Goal: Find specific page/section: Find specific page/section

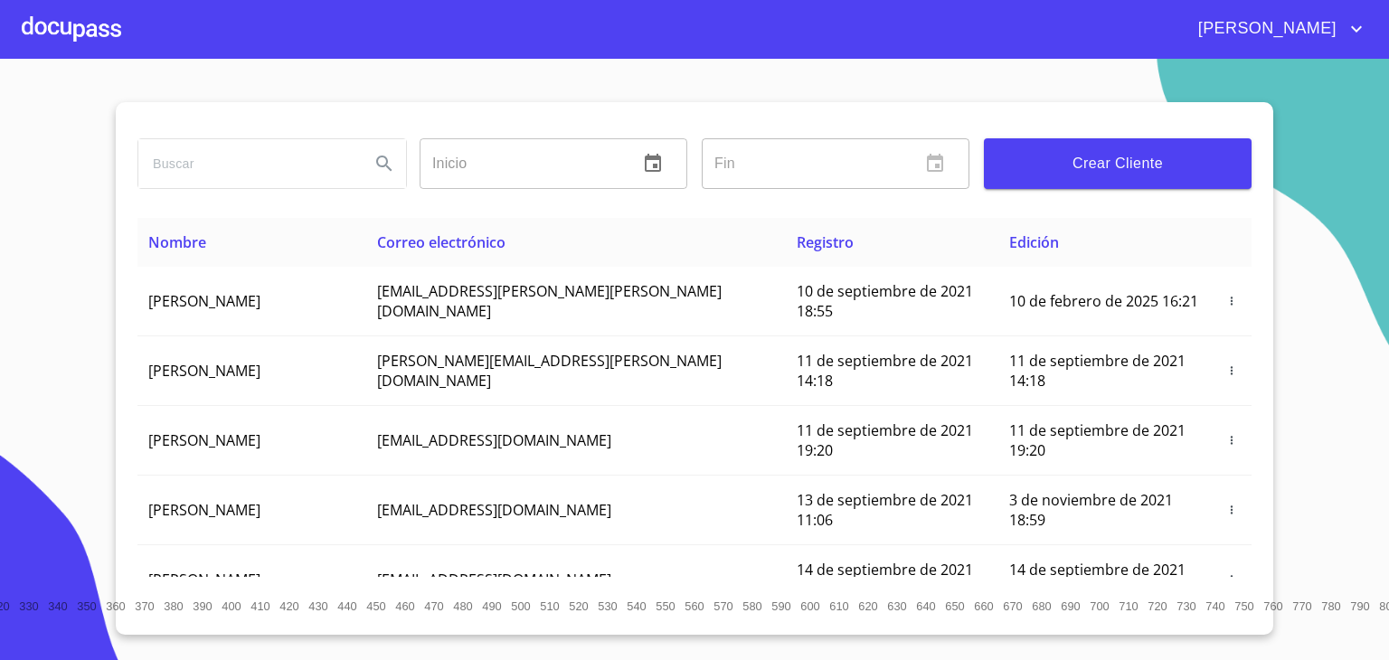
click at [196, 147] on input "search" at bounding box center [246, 163] width 217 height 49
click at [391, 168] on icon "Search" at bounding box center [383, 163] width 15 height 15
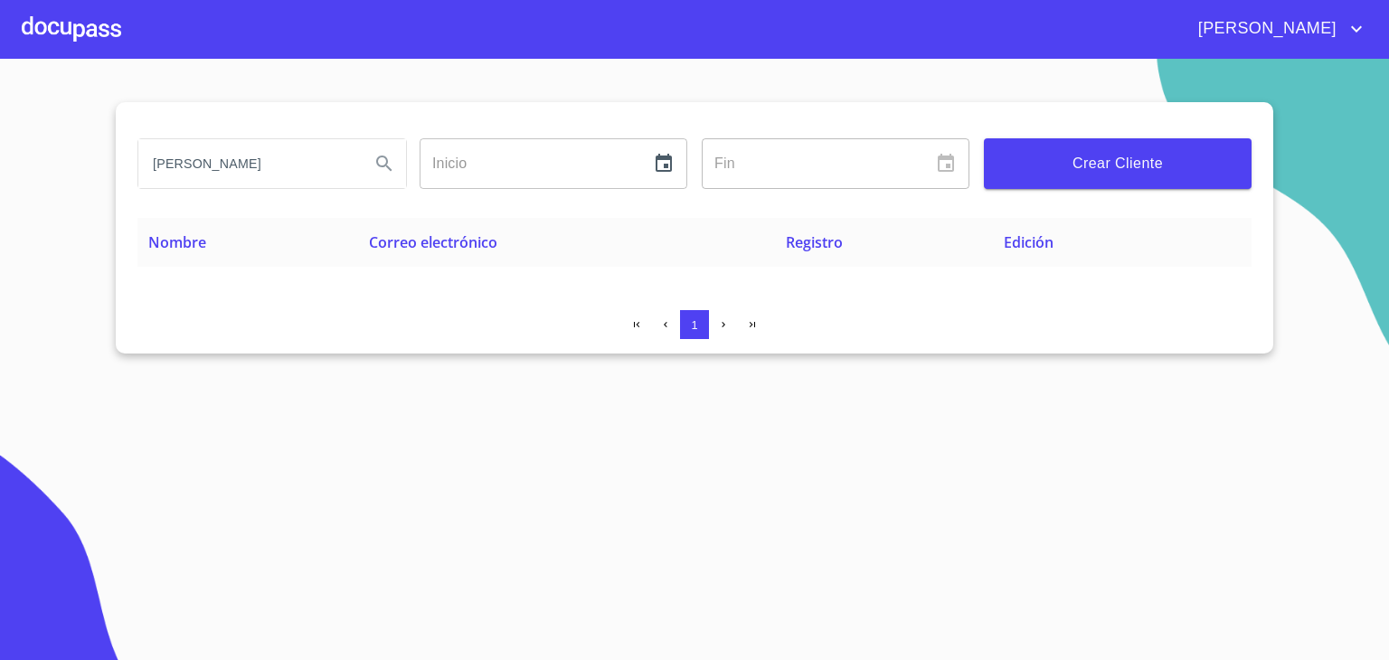
click at [231, 175] on input "[PERSON_NAME]" at bounding box center [246, 163] width 217 height 49
type input "[PERSON_NAME] [PERSON_NAME]"
click at [376, 164] on icon "Search" at bounding box center [383, 163] width 15 height 15
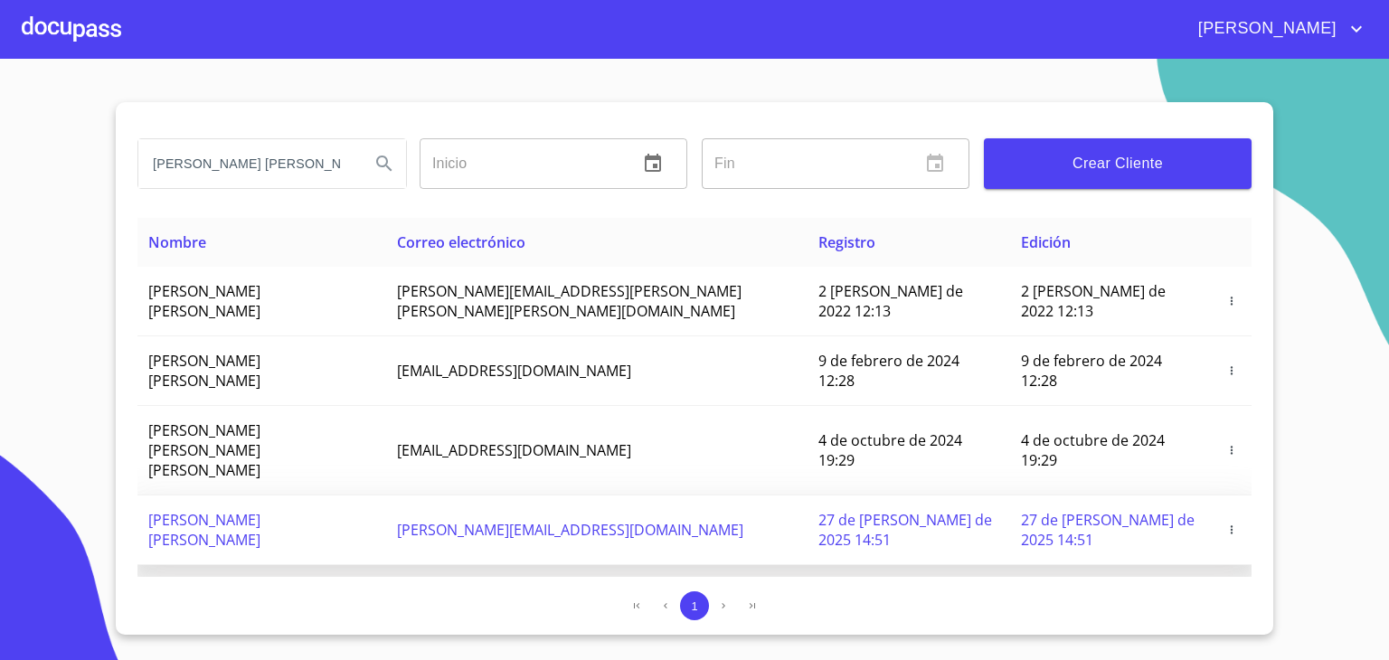
click at [365, 496] on td "[PERSON_NAME] [PERSON_NAME]" at bounding box center [261, 531] width 249 height 70
click at [534, 520] on span "joel.hdez.145145@gmail.com" at bounding box center [570, 530] width 346 height 20
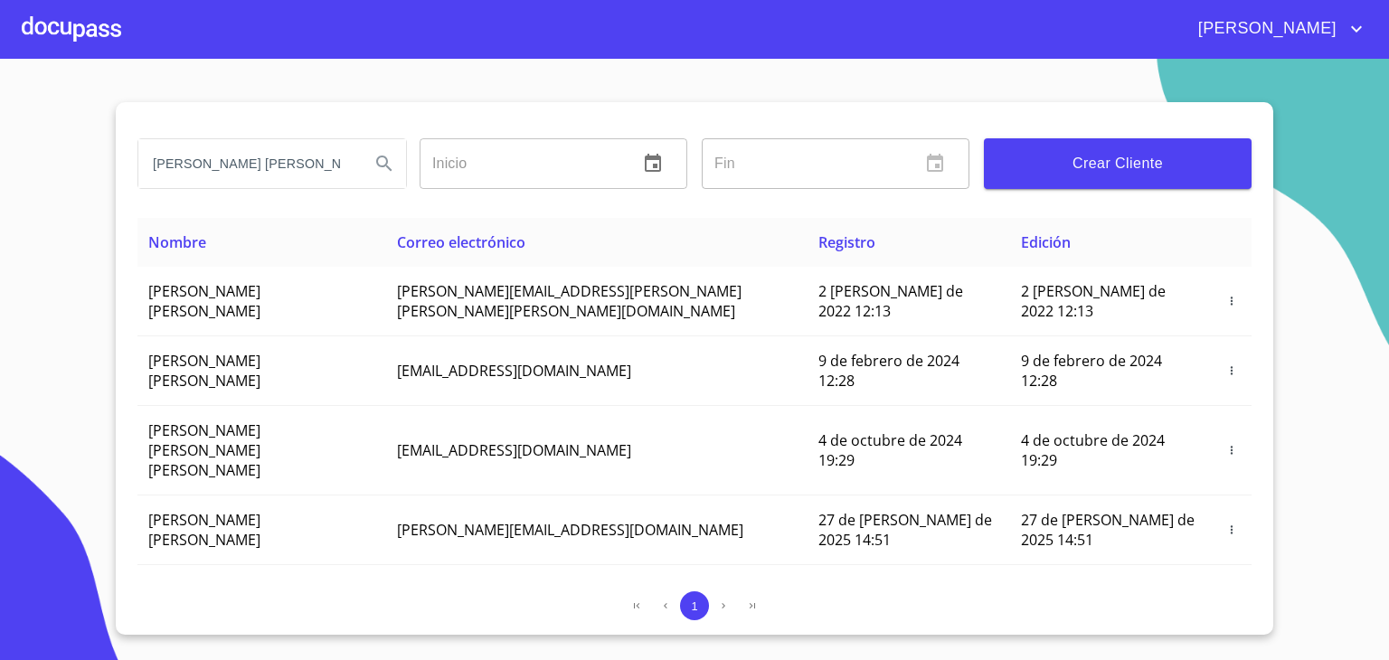
click at [80, 27] on div at bounding box center [71, 29] width 99 height 58
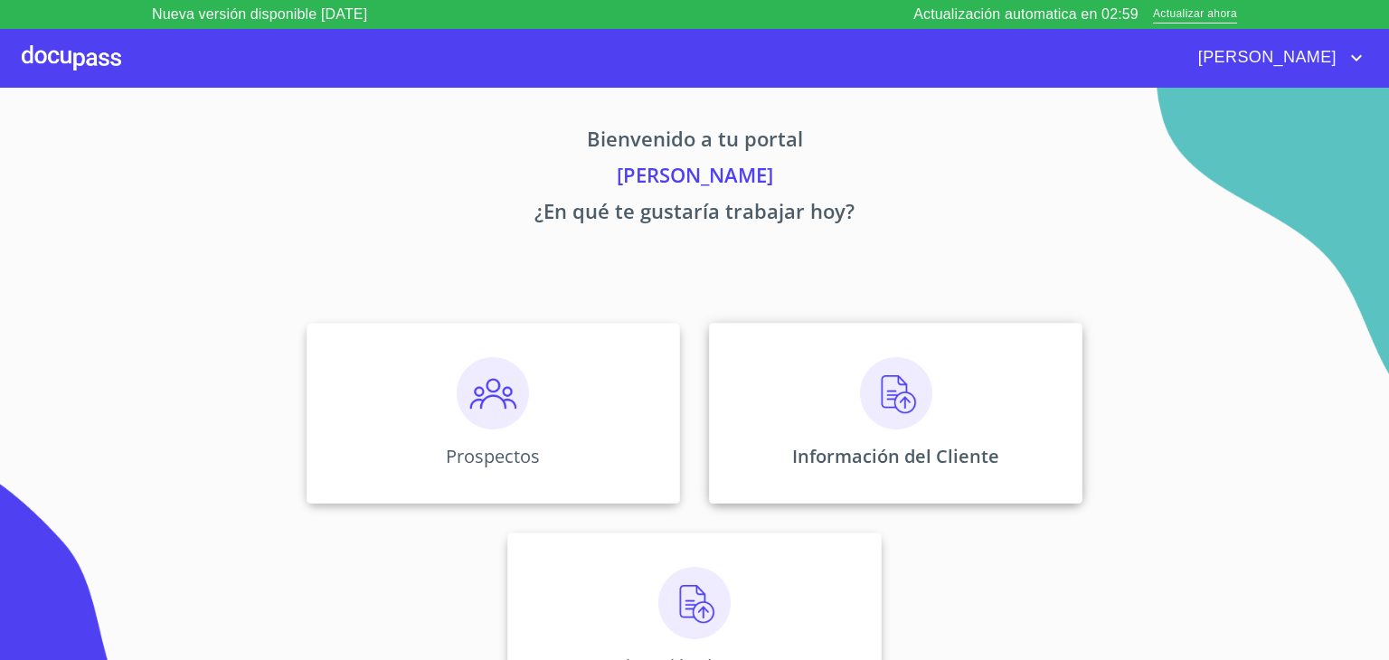
click at [912, 395] on img at bounding box center [896, 393] width 72 height 72
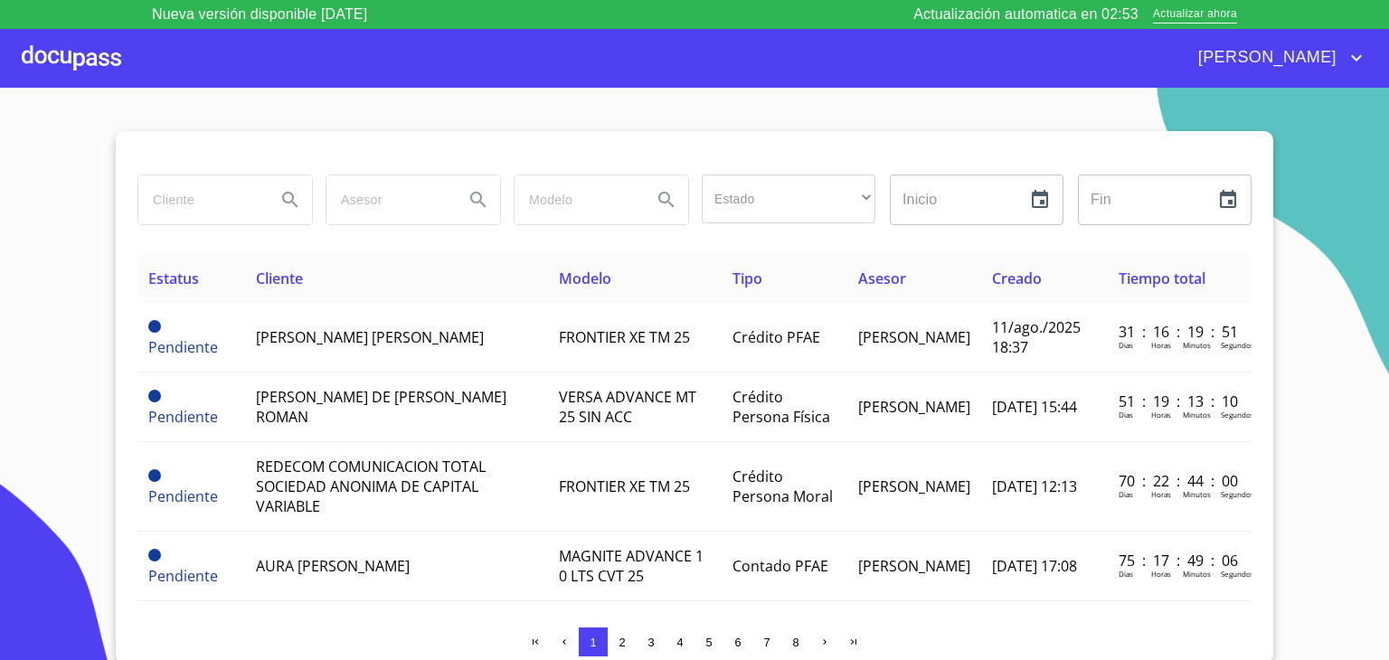
click at [227, 196] on input "search" at bounding box center [199, 199] width 123 height 49
type input "maria martha"
click at [288, 204] on icon "Search" at bounding box center [290, 200] width 22 height 22
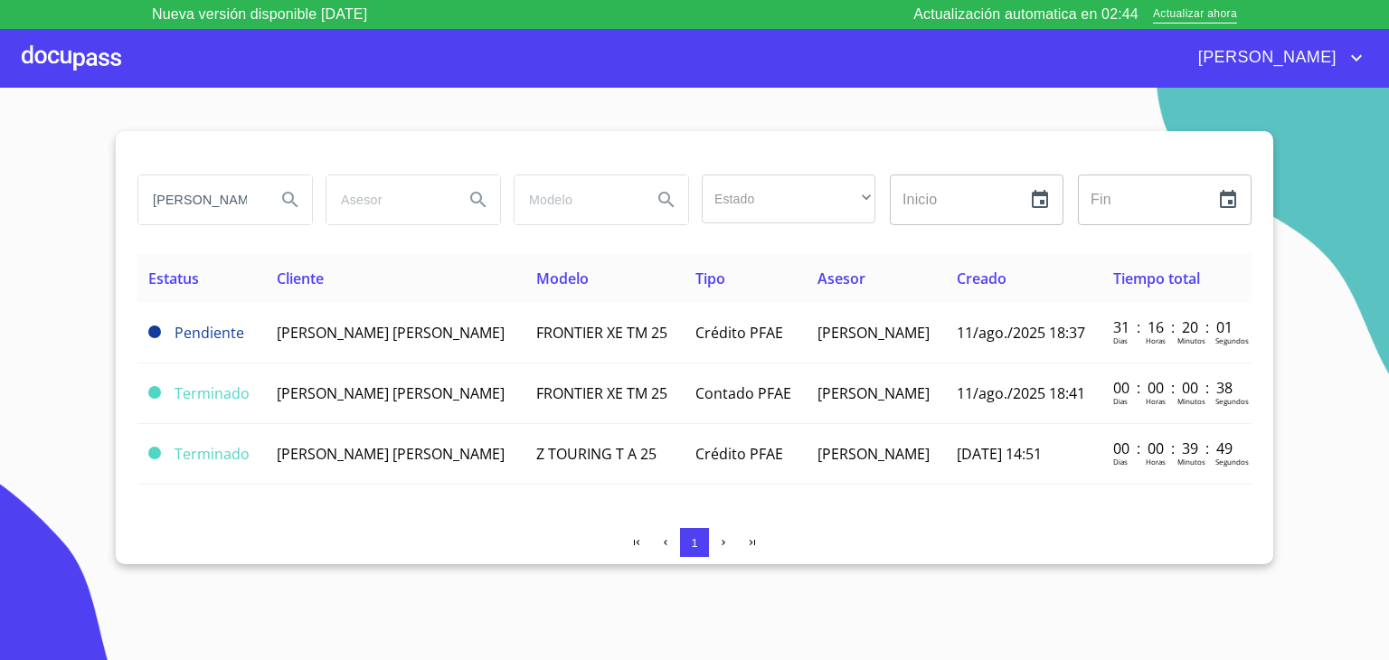
click at [308, 341] on td "[PERSON_NAME] [PERSON_NAME]" at bounding box center [396, 333] width 260 height 61
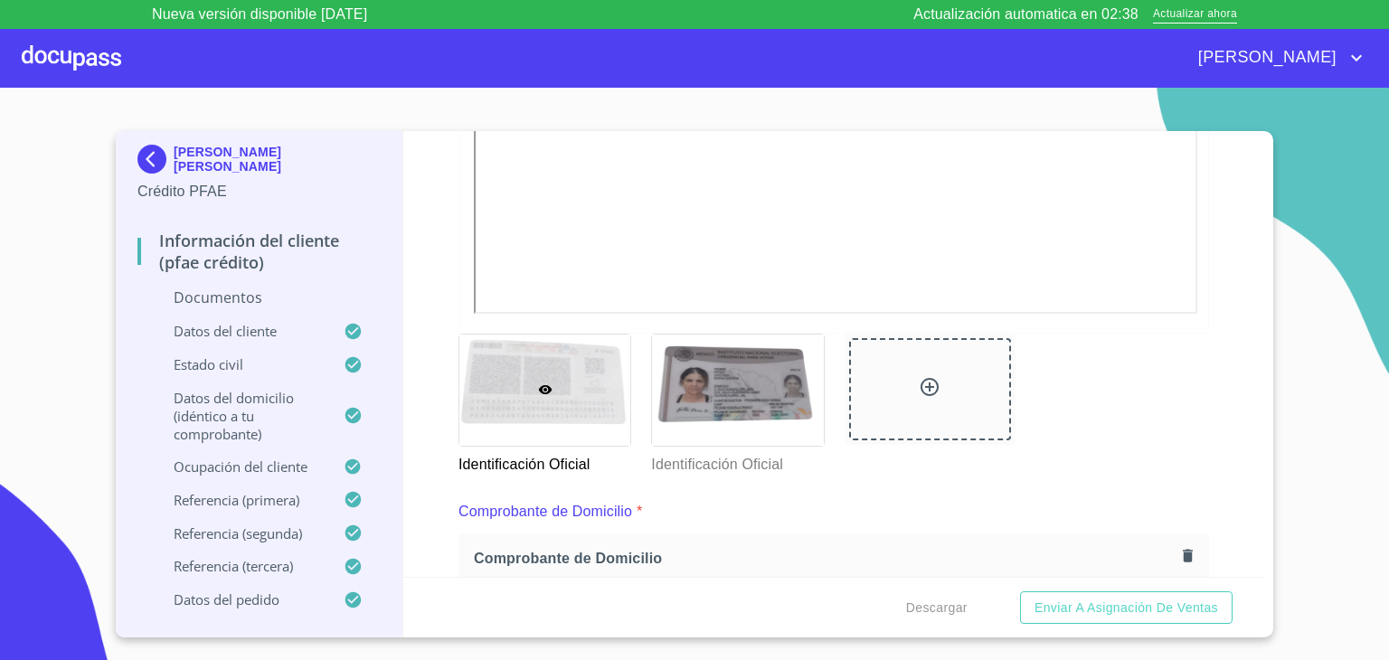
scroll to position [724, 0]
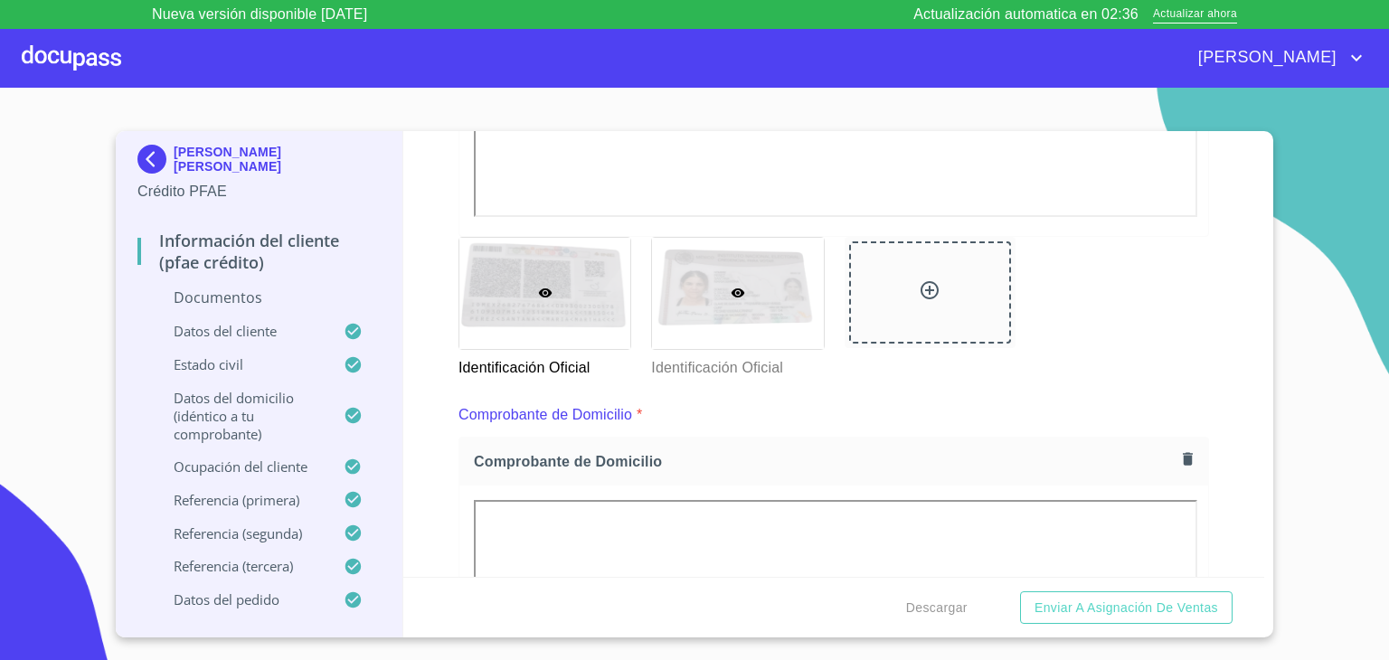
click at [758, 307] on div at bounding box center [737, 293] width 171 height 111
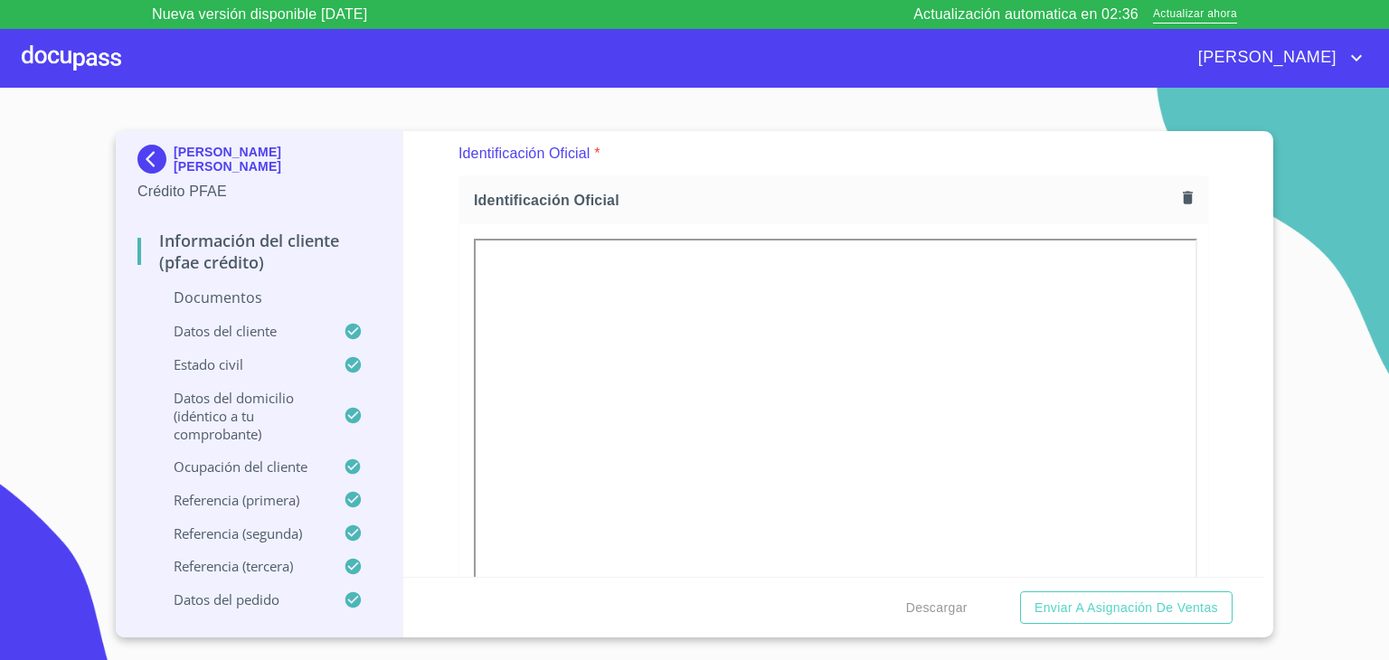
scroll to position [43, 0]
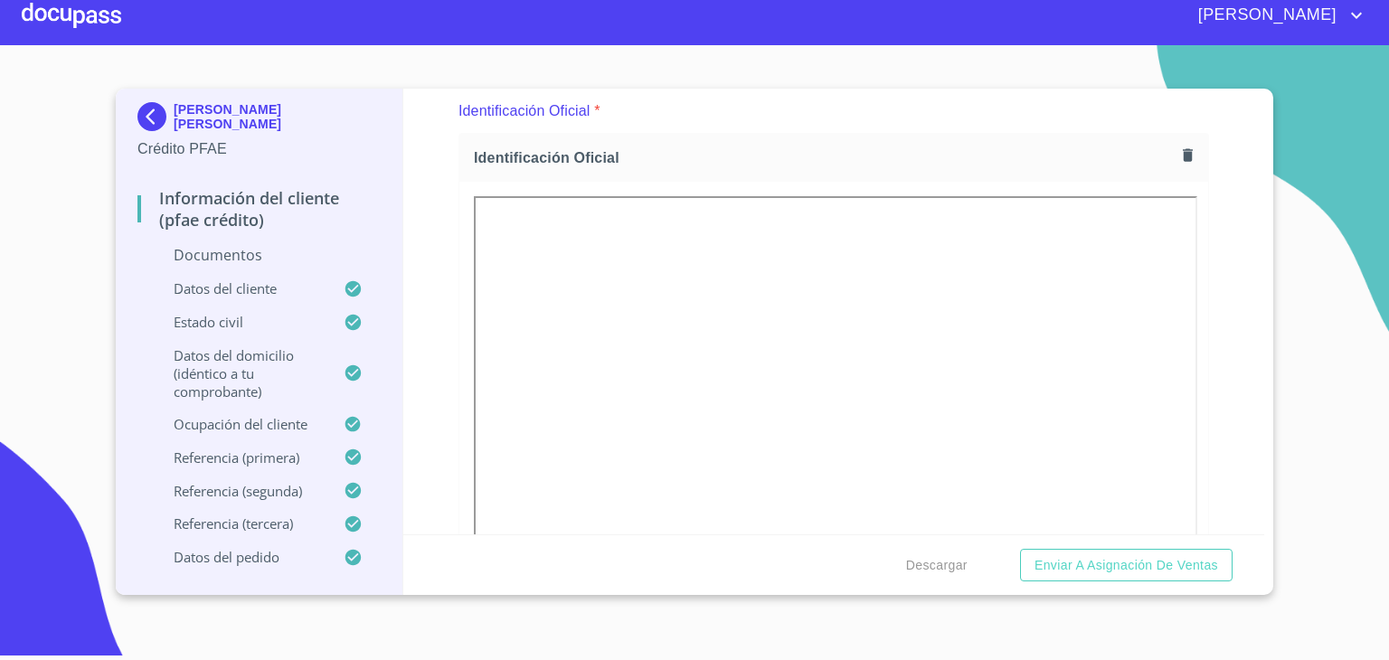
click at [94, 18] on div at bounding box center [71, 15] width 99 height 58
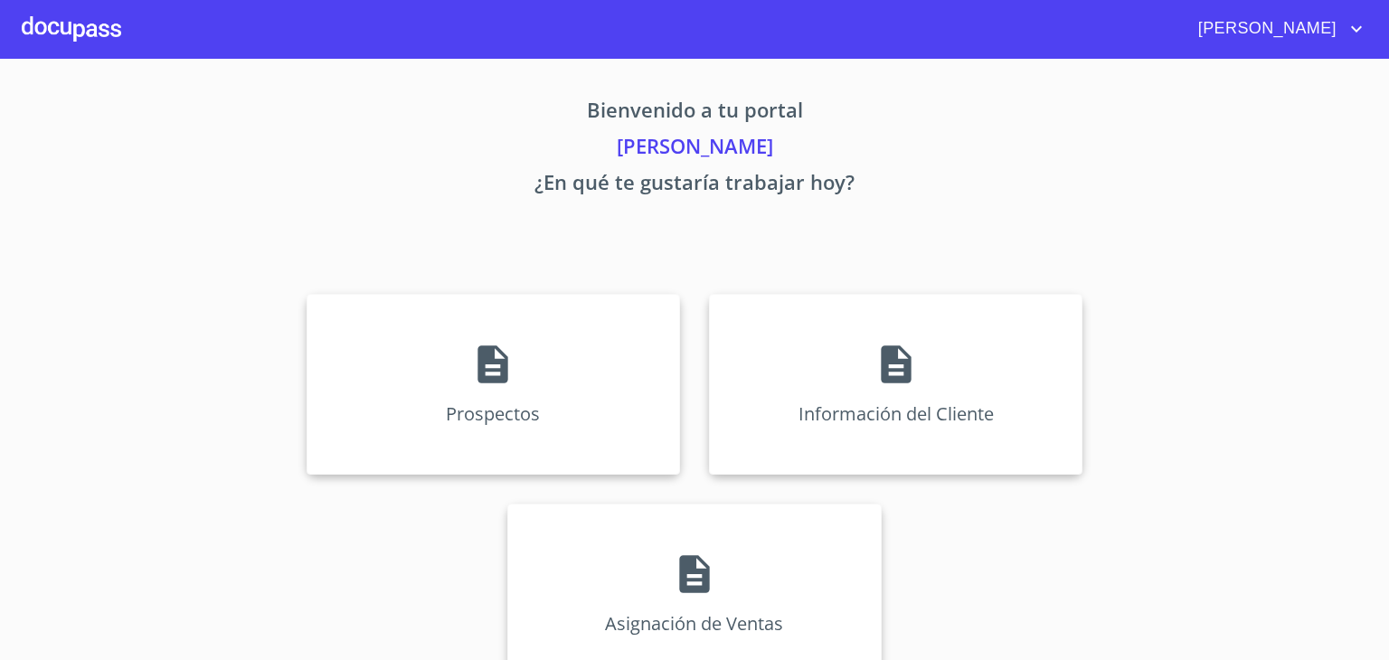
scroll to position [29, 0]
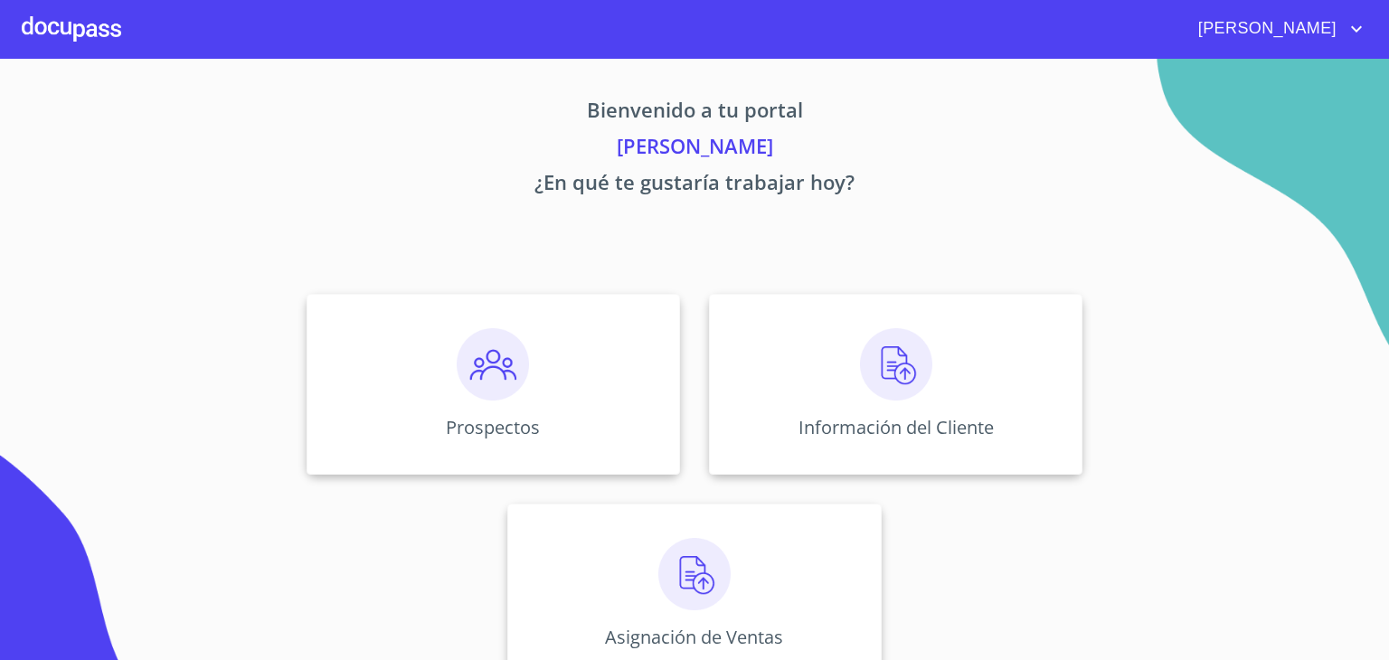
click at [60, 28] on div at bounding box center [71, 29] width 99 height 58
click at [915, 379] on img at bounding box center [896, 364] width 72 height 72
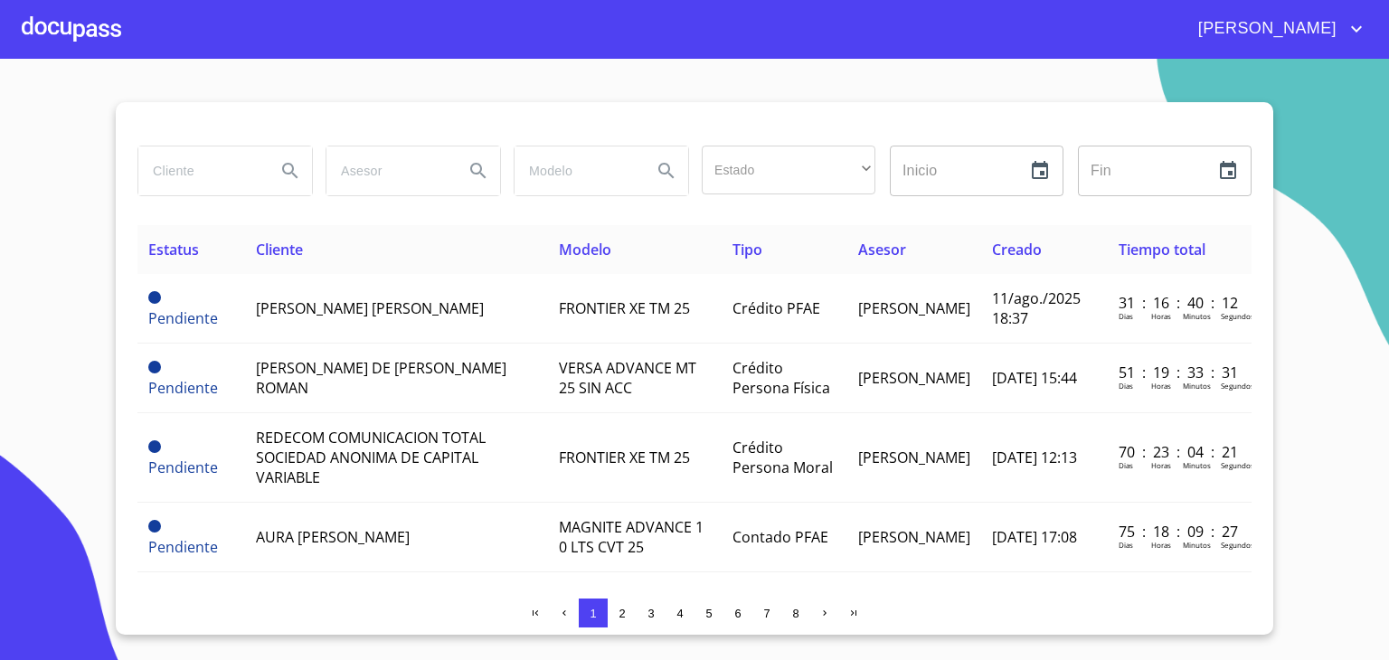
click at [192, 184] on input "search" at bounding box center [199, 171] width 123 height 49
type input "[PERSON_NAME]"
click at [287, 164] on icon "Search" at bounding box center [290, 171] width 22 height 22
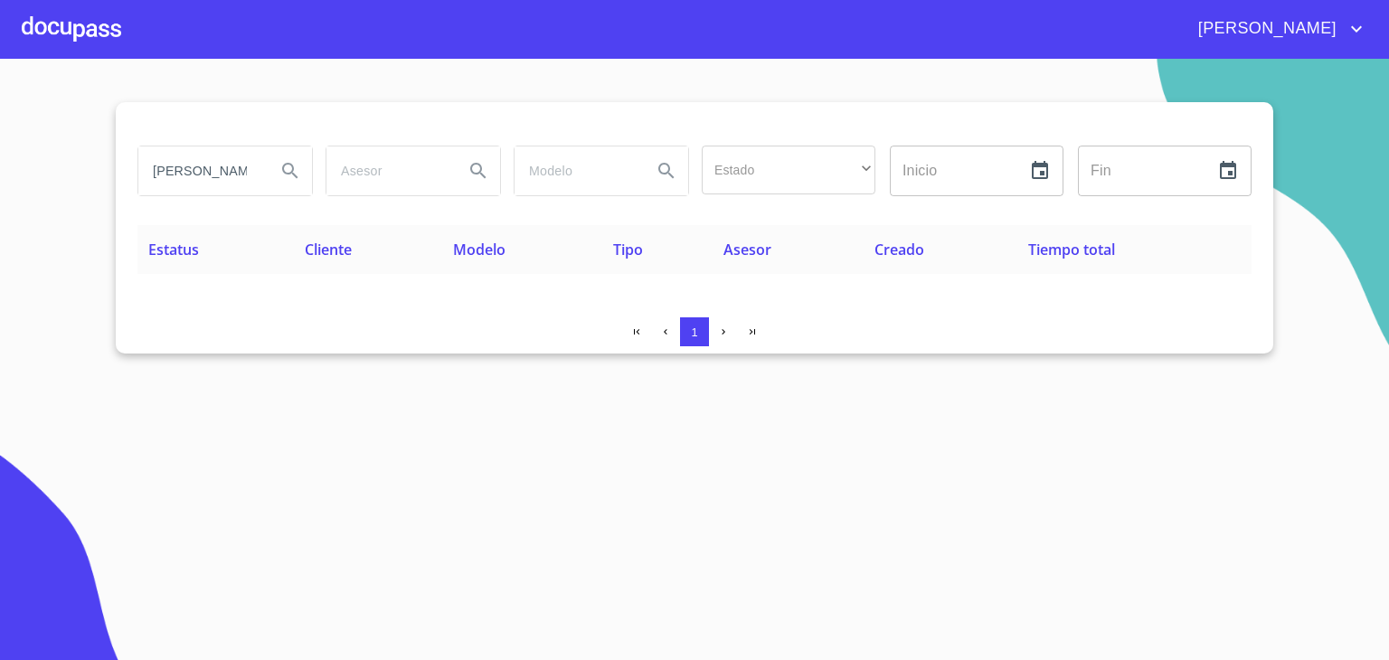
click at [292, 170] on icon "Search" at bounding box center [289, 170] width 15 height 15
click at [72, 24] on div at bounding box center [71, 29] width 99 height 58
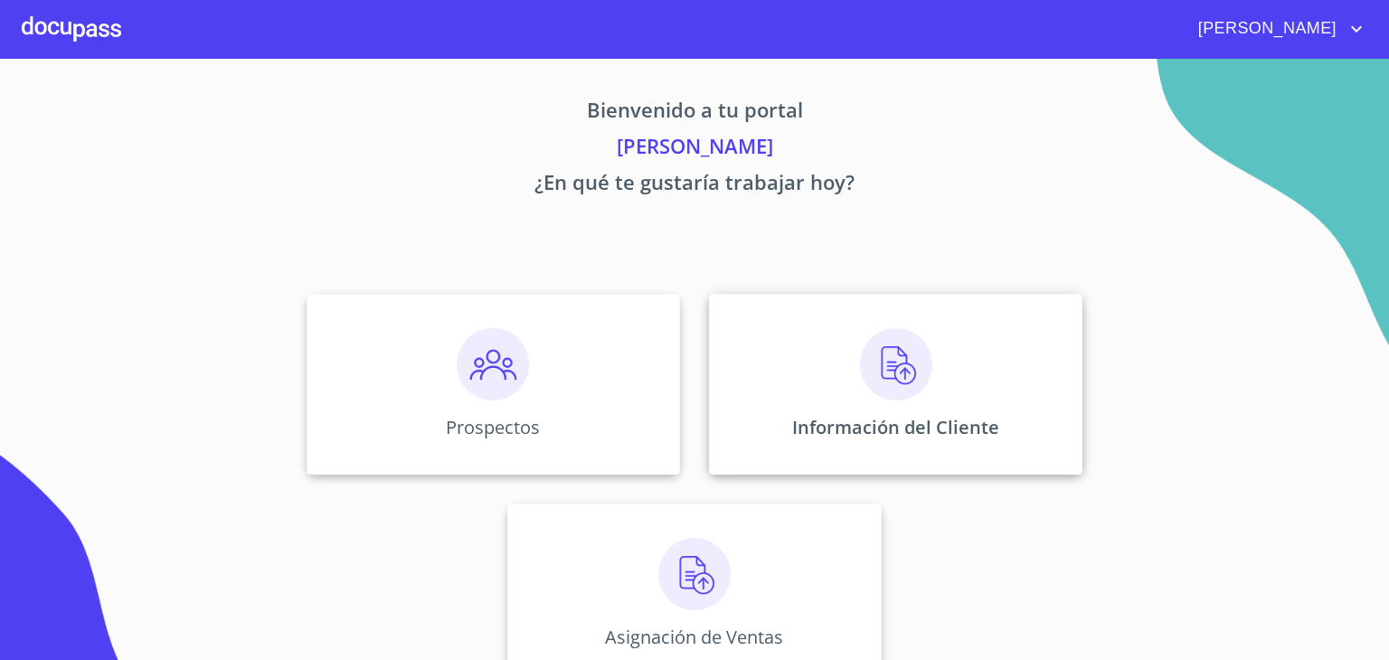
click at [871, 357] on img at bounding box center [896, 364] width 72 height 72
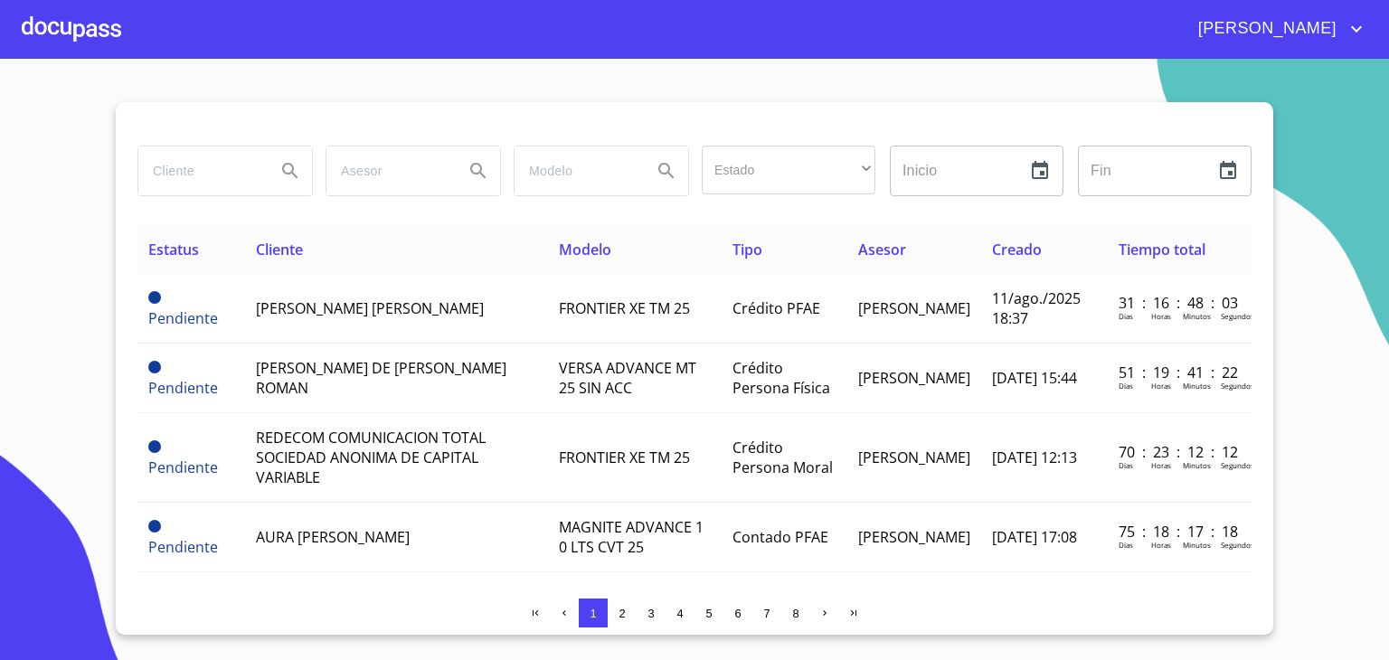
click at [228, 171] on input "search" at bounding box center [199, 171] width 123 height 49
type input "[PERSON_NAME]"
click at [294, 176] on icon "Search" at bounding box center [290, 171] width 22 height 22
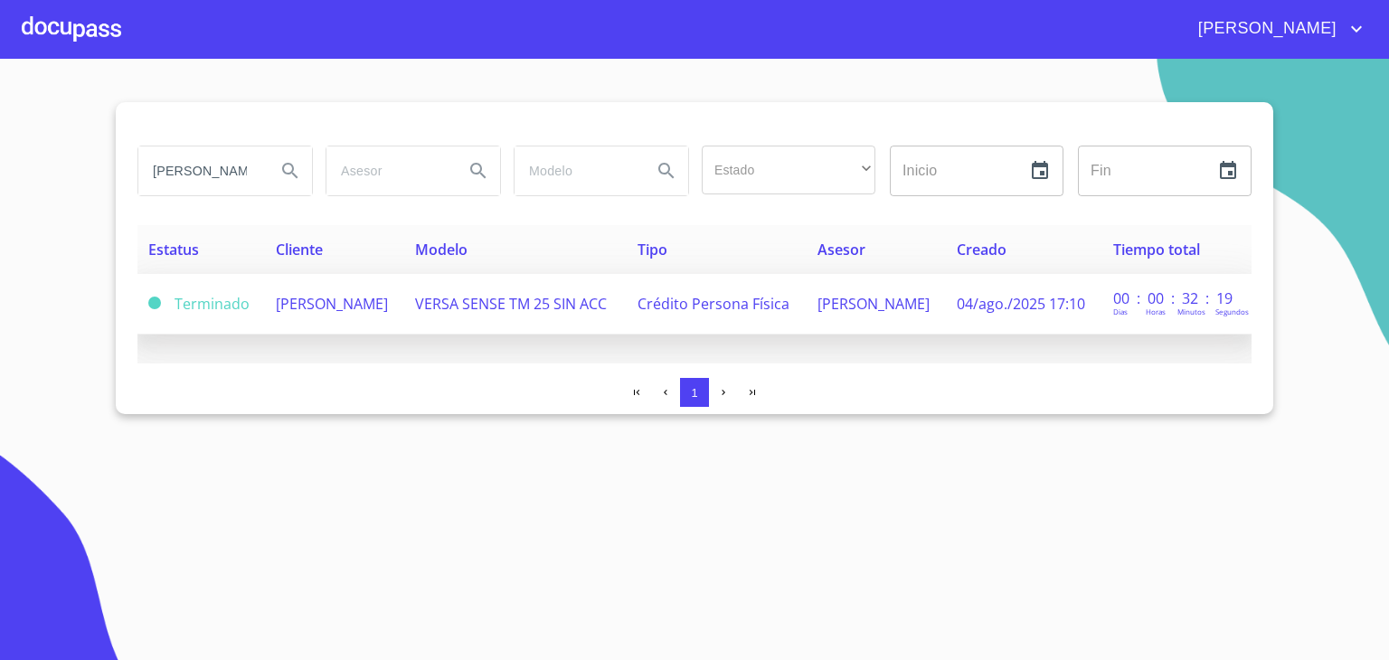
click at [358, 316] on td "[PERSON_NAME]" at bounding box center [334, 304] width 139 height 61
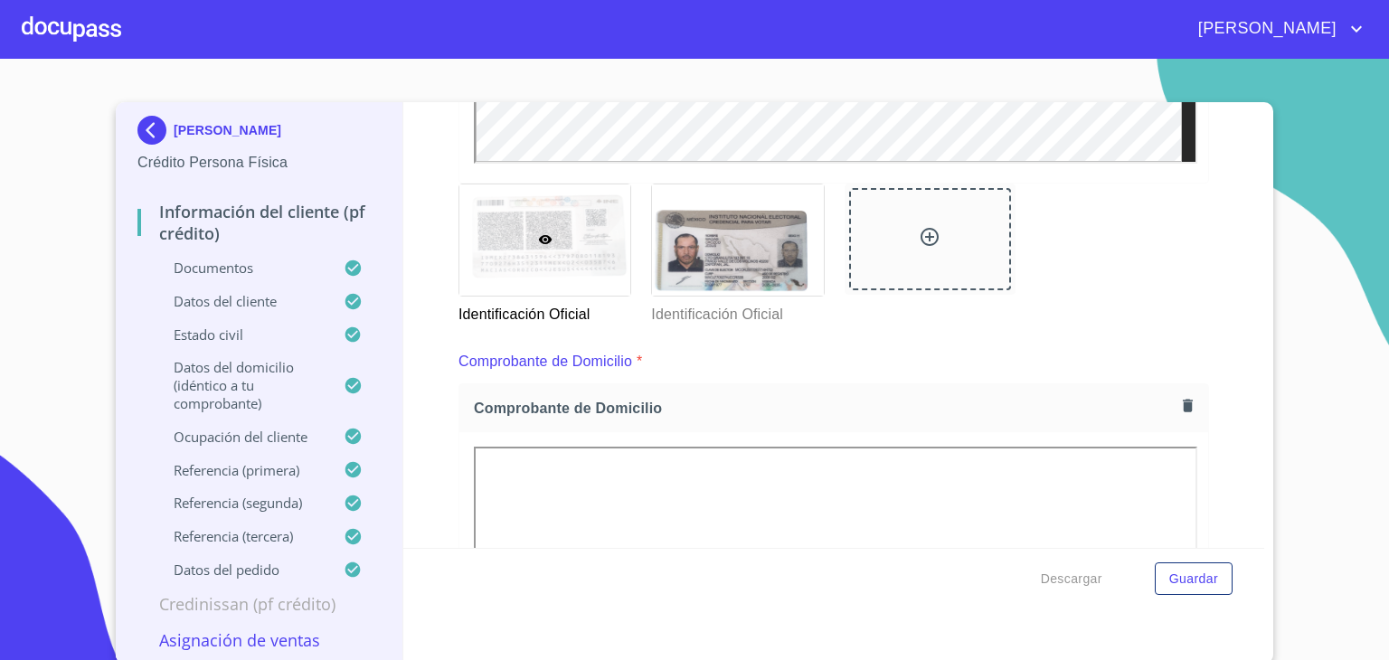
scroll to position [651, 0]
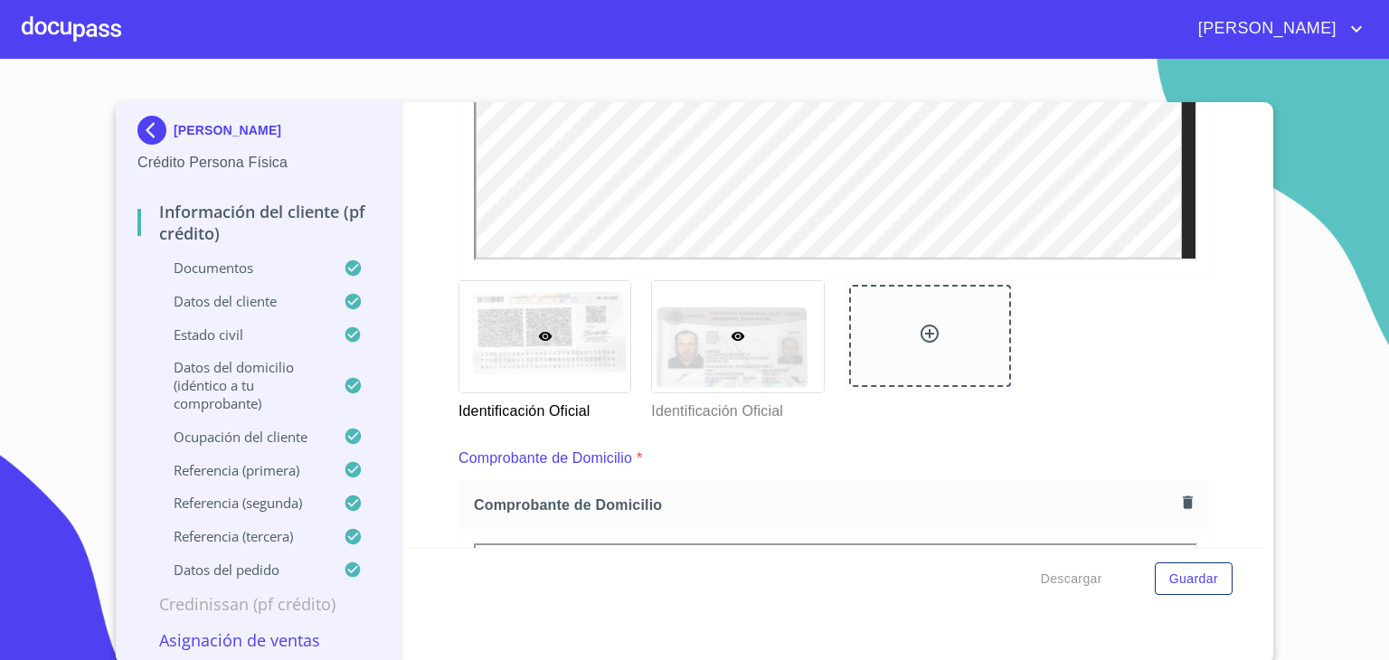
click at [755, 336] on div at bounding box center [737, 336] width 171 height 111
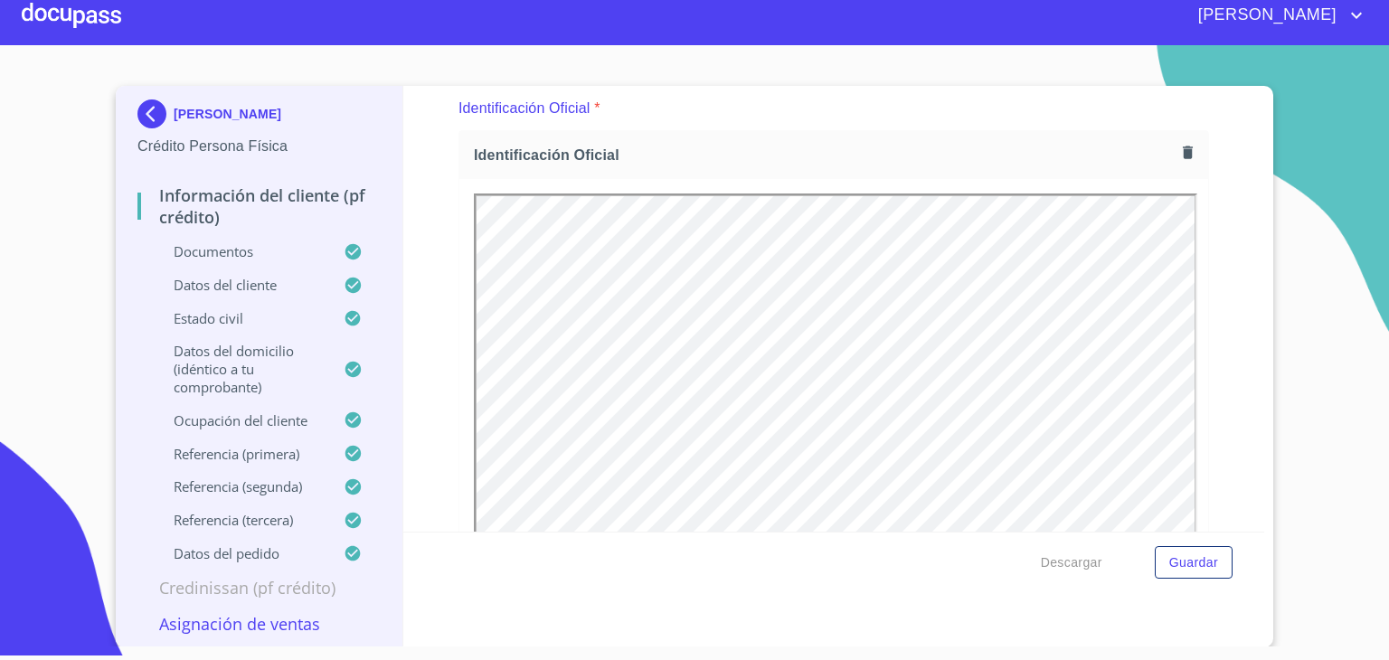
scroll to position [0, 0]
